Goal: Information Seeking & Learning: Learn about a topic

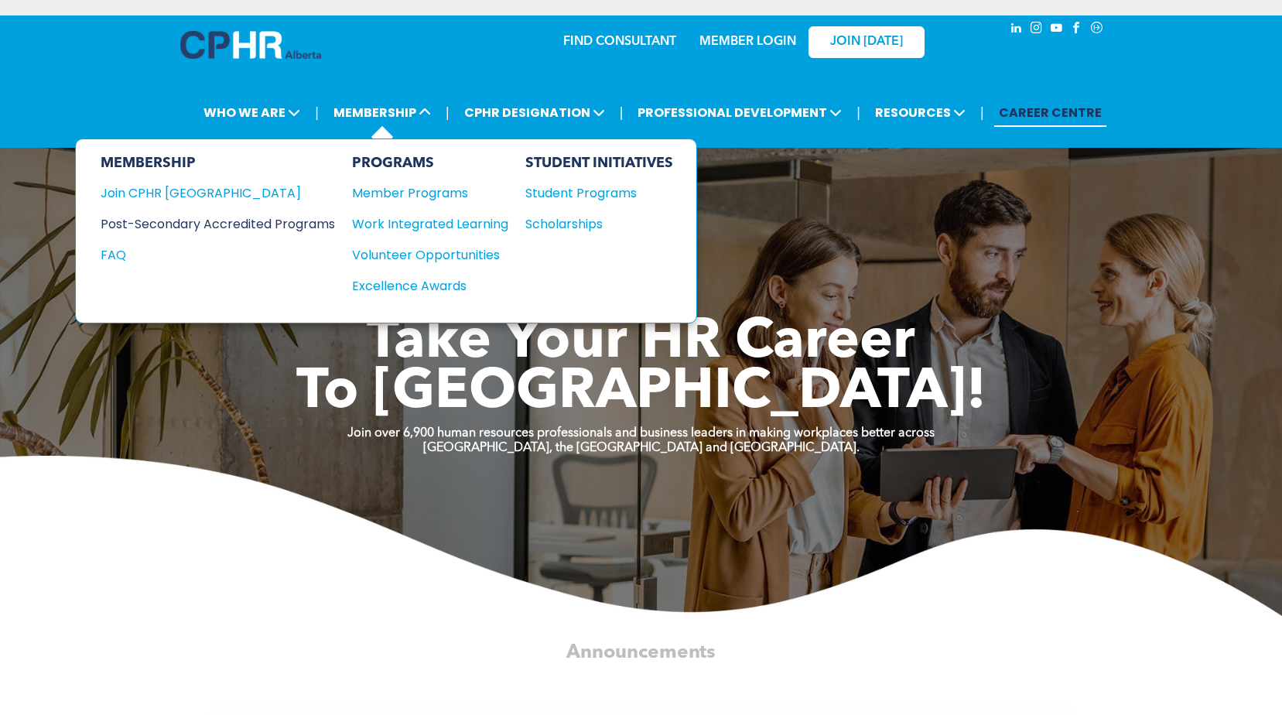
click at [167, 219] on div "Post-Secondary Accredited Programs" at bounding box center [206, 223] width 211 height 19
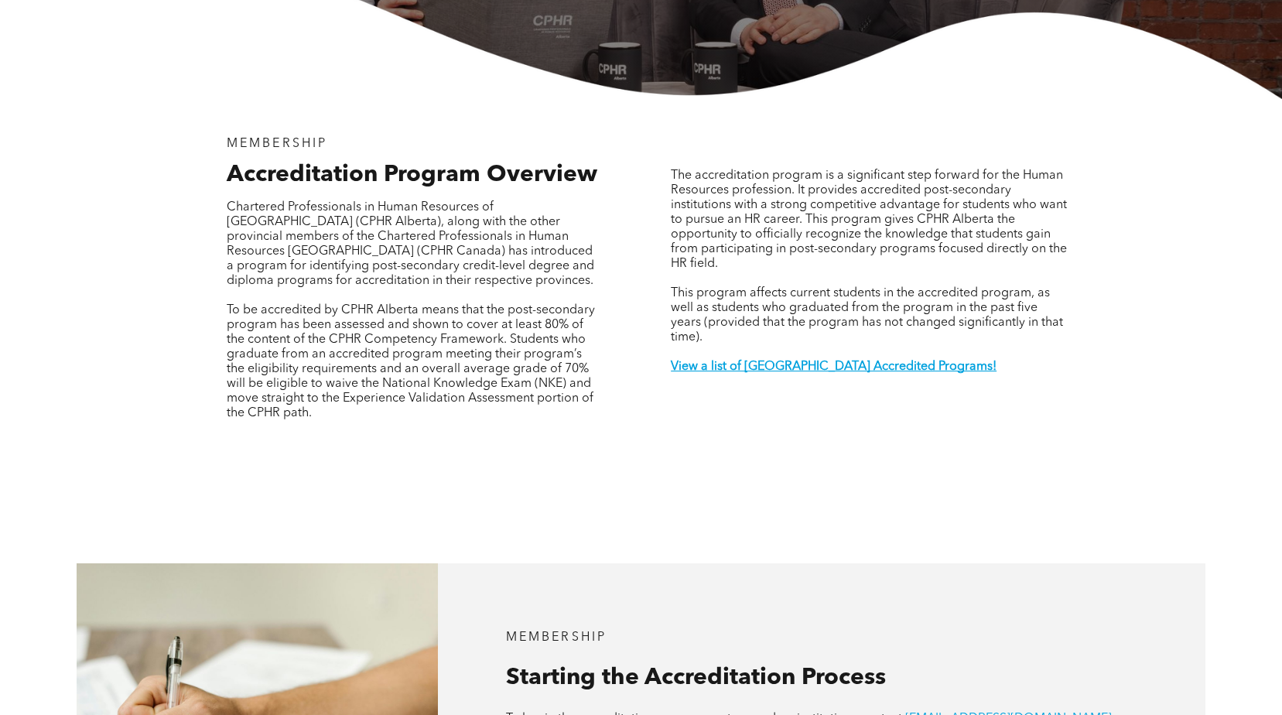
scroll to position [232, 0]
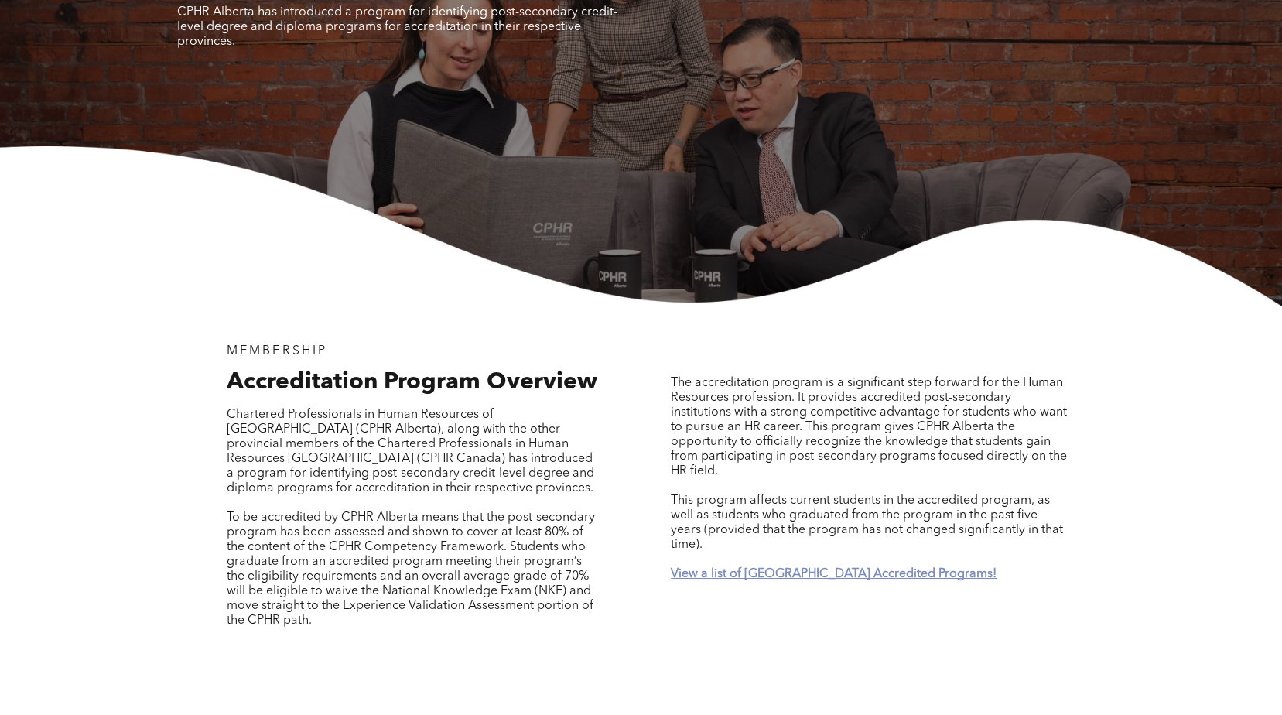
click at [824, 568] on strong "View a list of Alberta Accredited Programs!" at bounding box center [834, 574] width 326 height 12
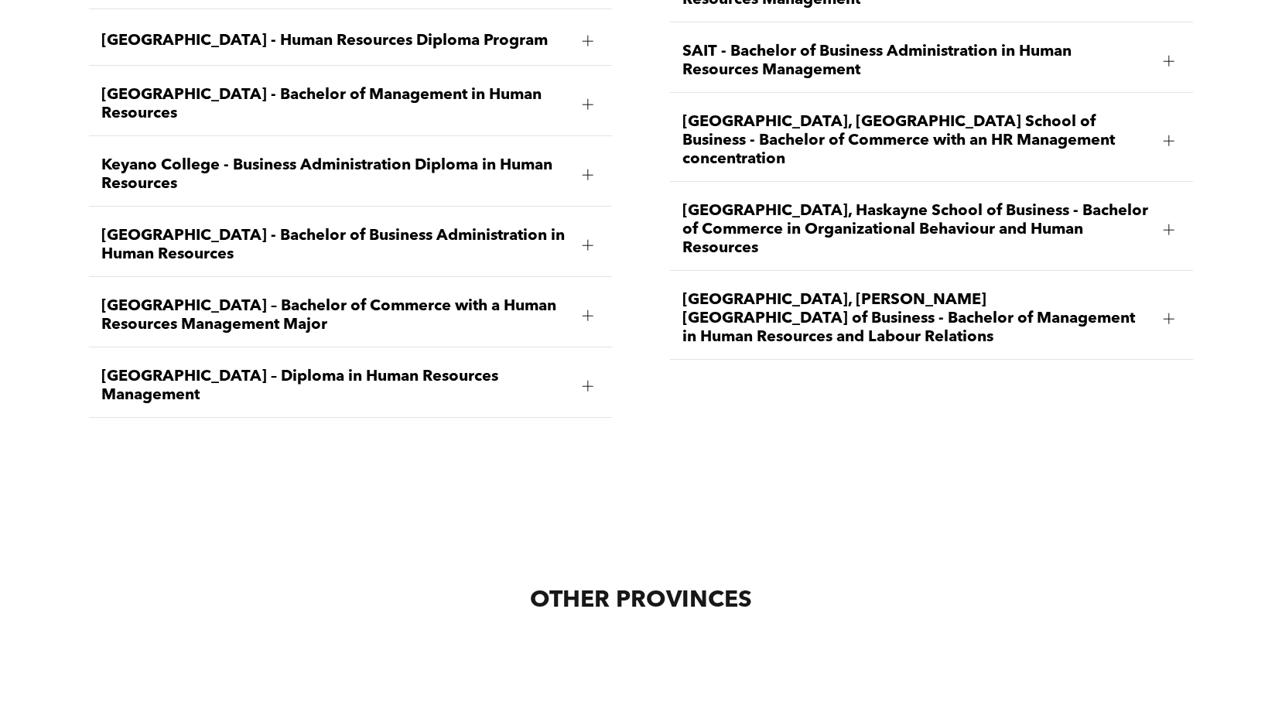
scroll to position [2323, 0]
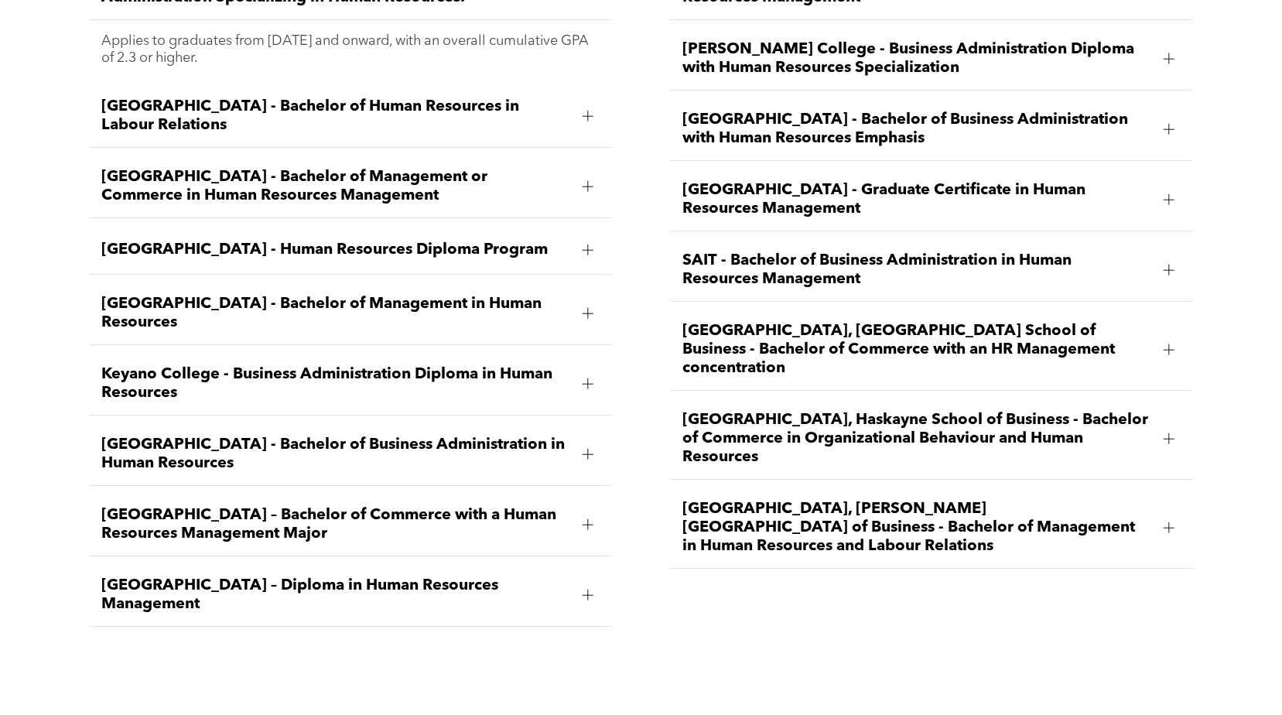
click at [590, 449] on div at bounding box center [588, 454] width 11 height 11
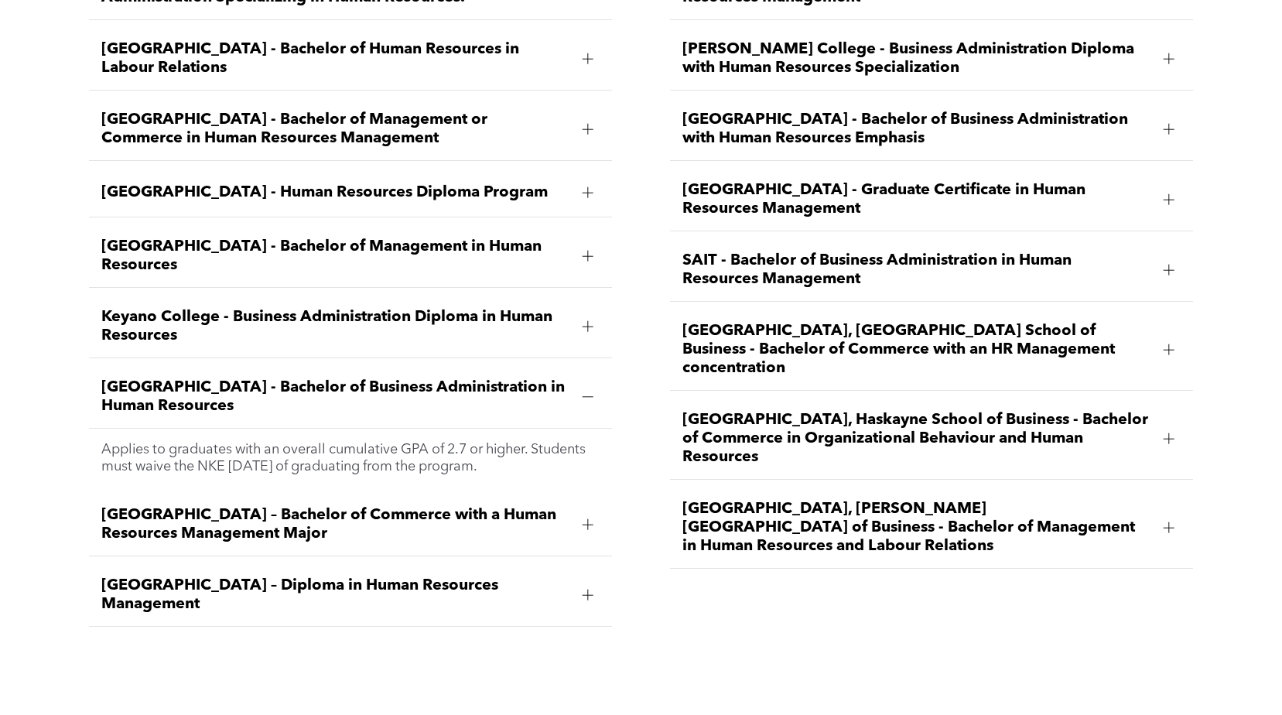
click at [587, 392] on div at bounding box center [588, 397] width 11 height 11
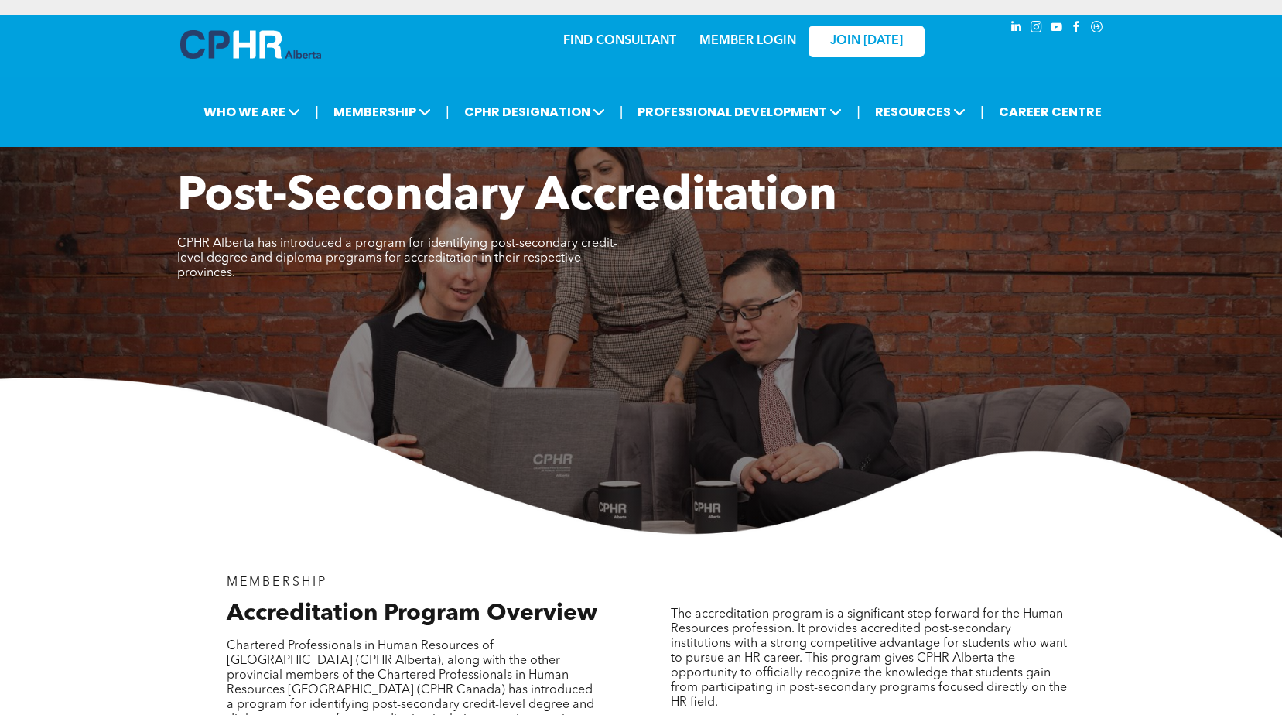
scroll to position [0, 0]
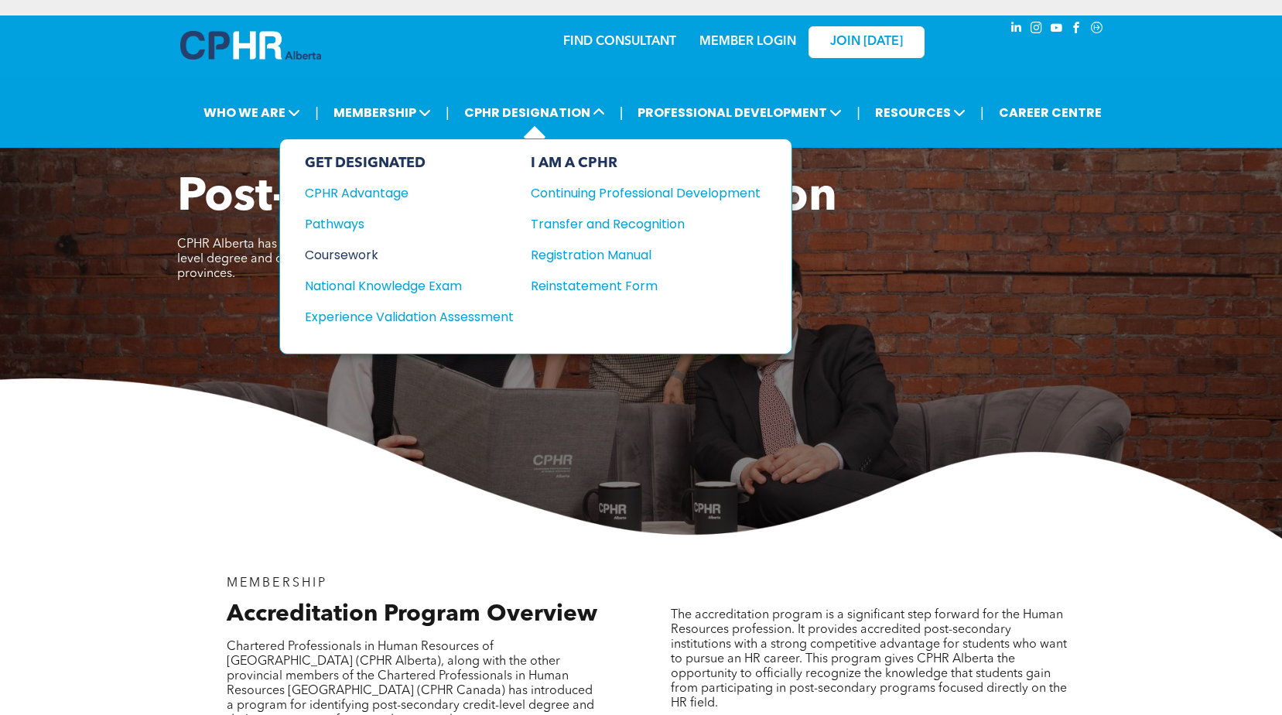
click at [348, 256] on div "Coursework" at bounding box center [399, 254] width 188 height 19
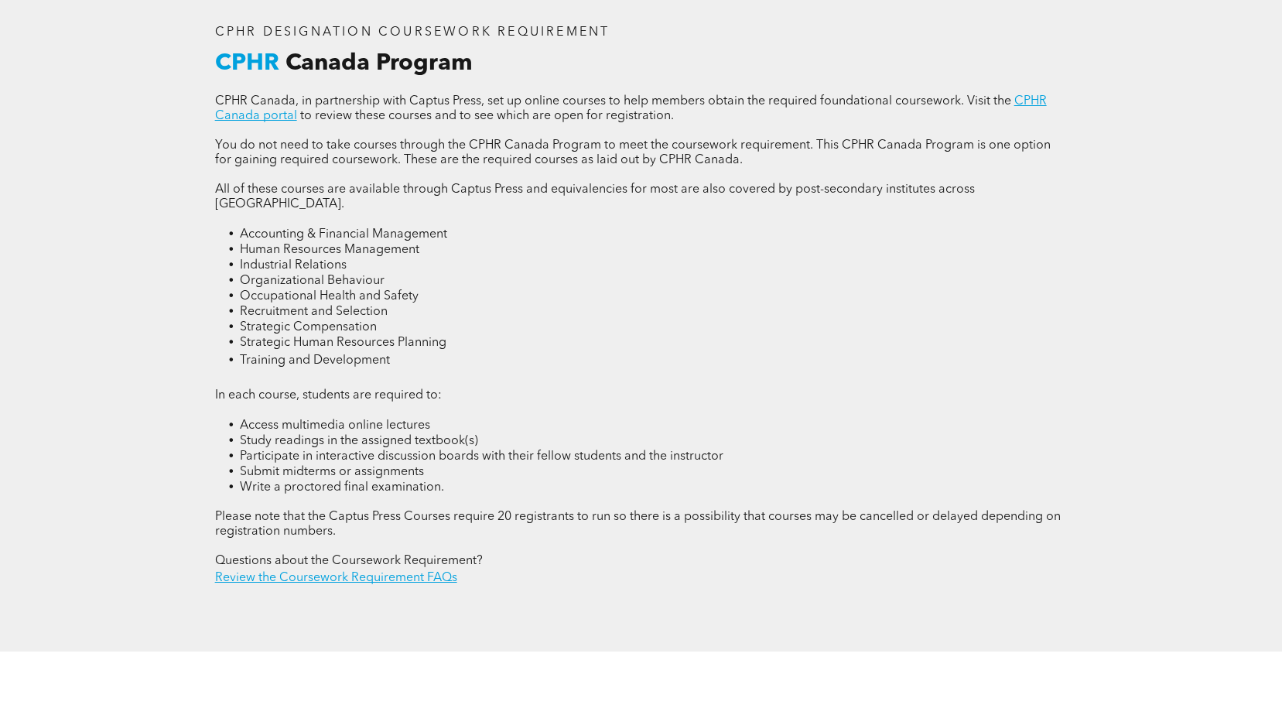
scroll to position [2090, 0]
click at [1033, 96] on link "CPHR Canada portal" at bounding box center [631, 109] width 832 height 27
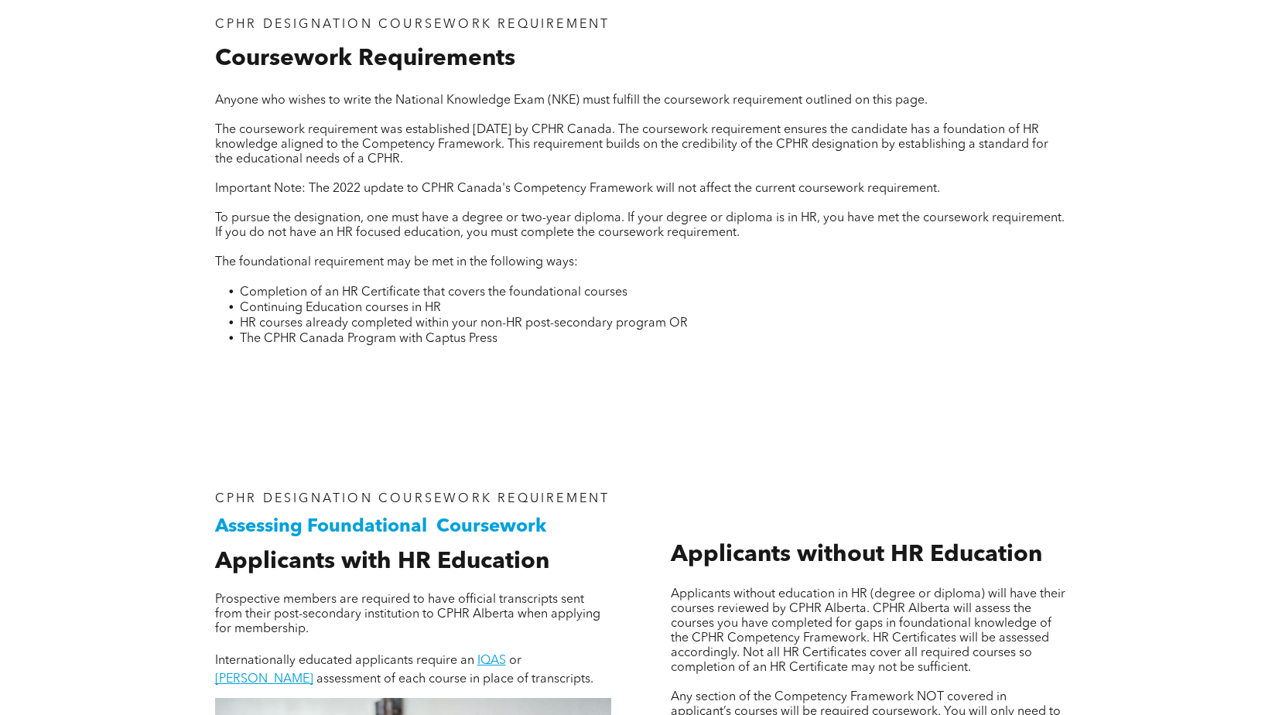
scroll to position [0, 0]
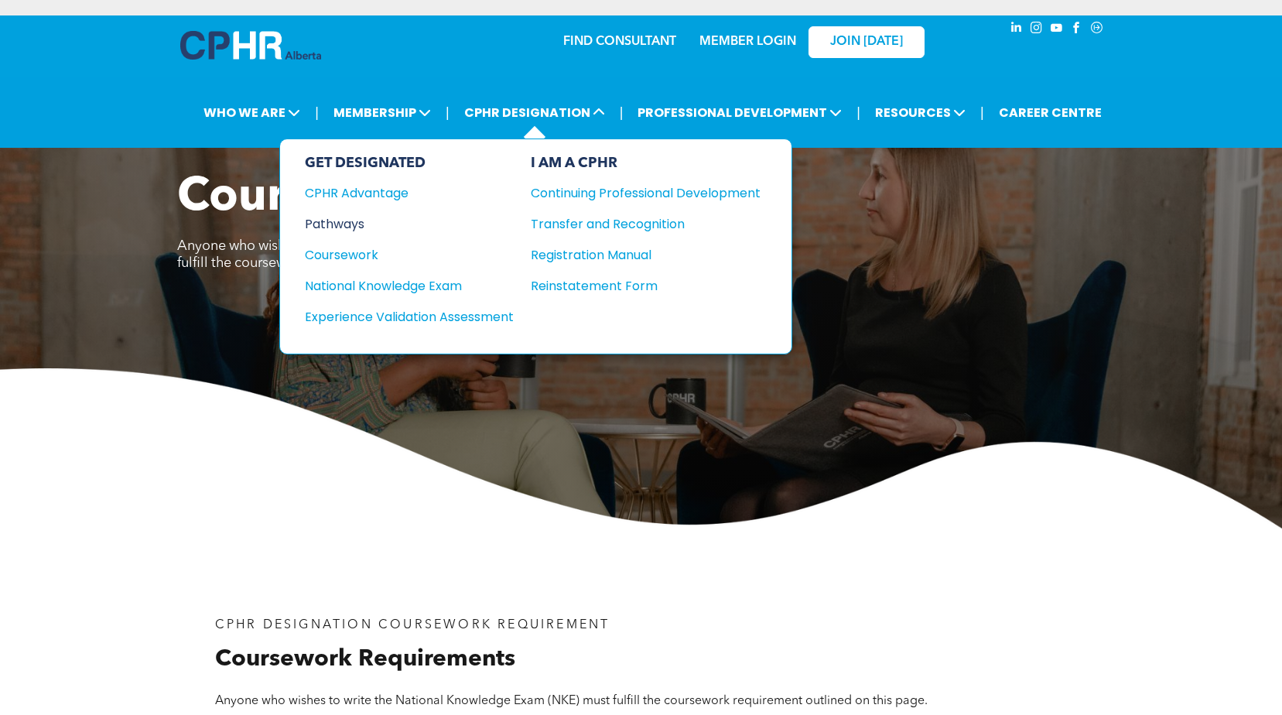
click at [335, 223] on div "Pathways" at bounding box center [399, 223] width 188 height 19
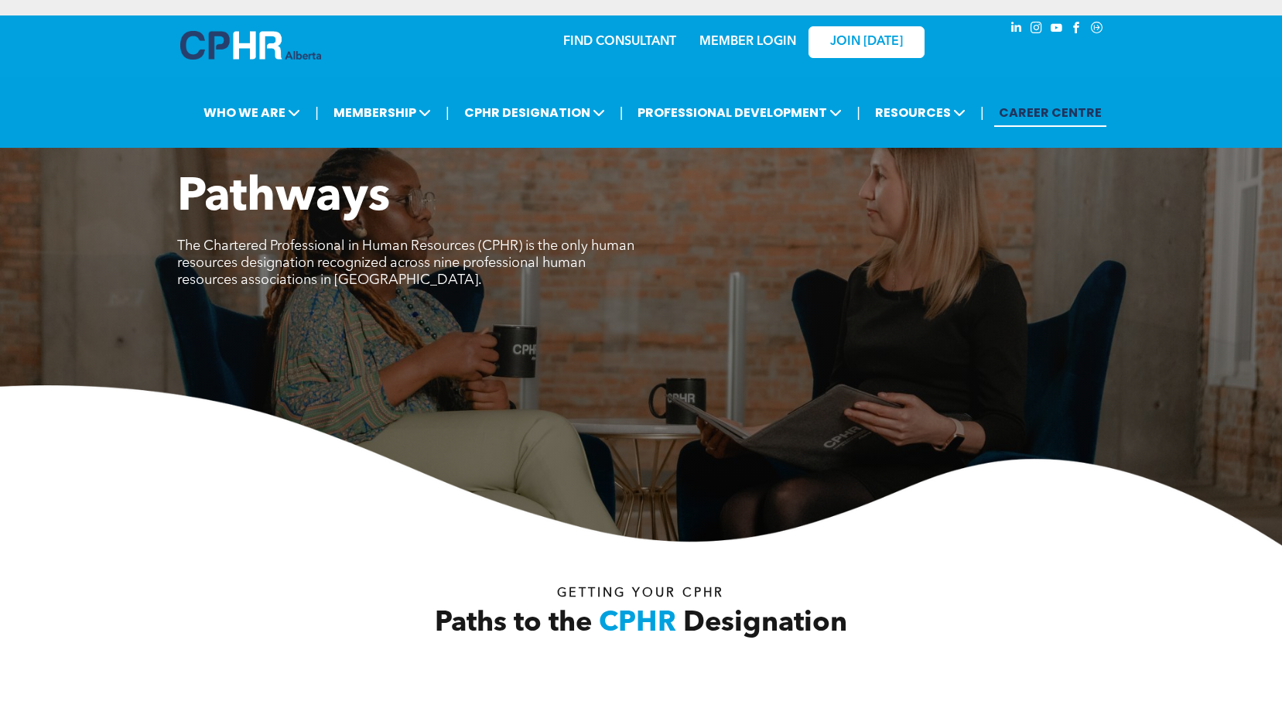
click at [1057, 111] on link "CAREER CENTRE" at bounding box center [1051, 112] width 112 height 29
